Goal: Information Seeking & Learning: Learn about a topic

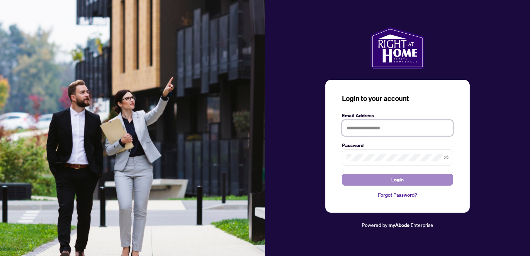
type input "**********"
click at [412, 179] on button "Login" at bounding box center [397, 180] width 111 height 12
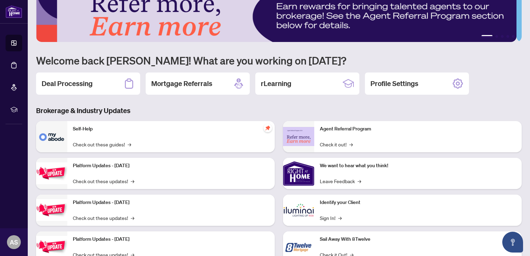
scroll to position [43, 0]
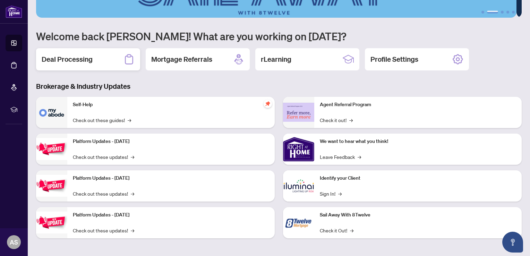
click at [85, 58] on h2 "Deal Processing" at bounding box center [67, 59] width 51 height 10
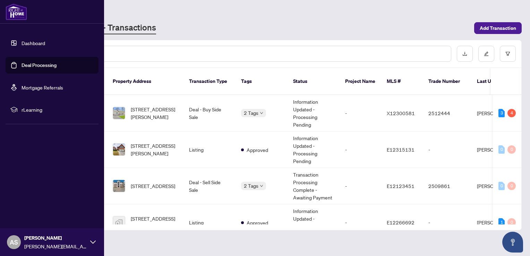
click at [22, 111] on span "rLearning" at bounding box center [57, 110] width 72 height 8
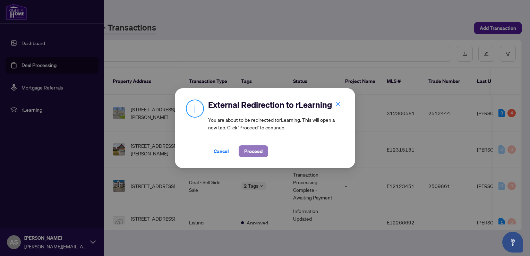
click at [250, 151] on span "Proceed" at bounding box center [253, 151] width 18 height 11
